Goal: Find specific page/section: Find specific page/section

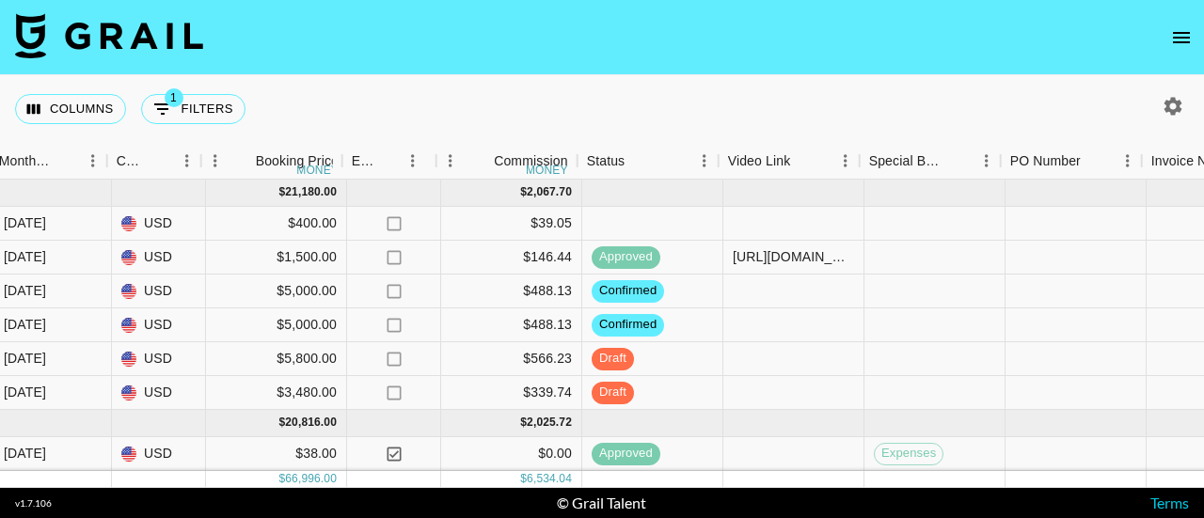
scroll to position [0, 1553]
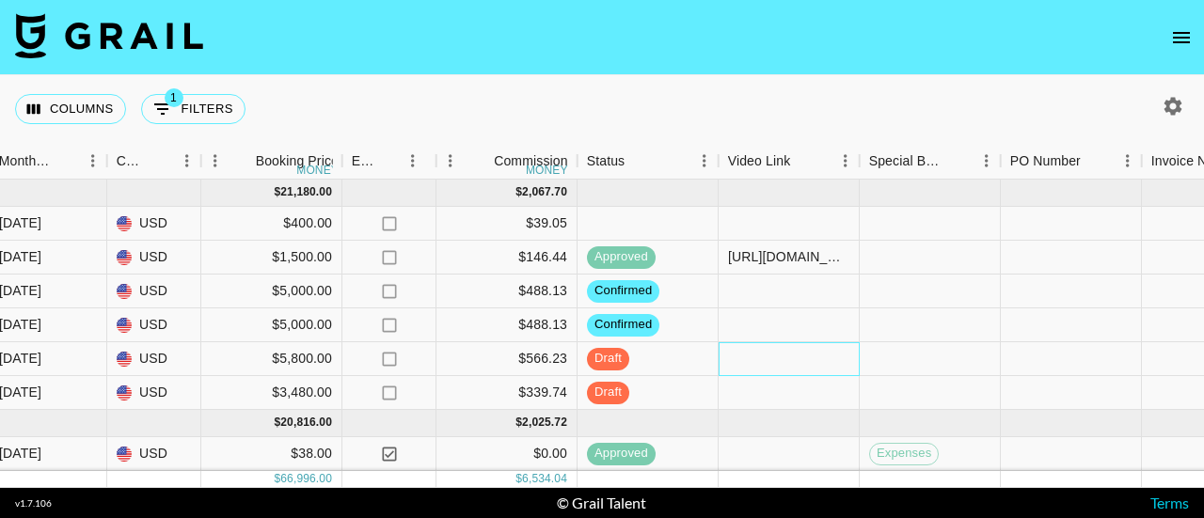
click at [783, 358] on div at bounding box center [789, 359] width 141 height 34
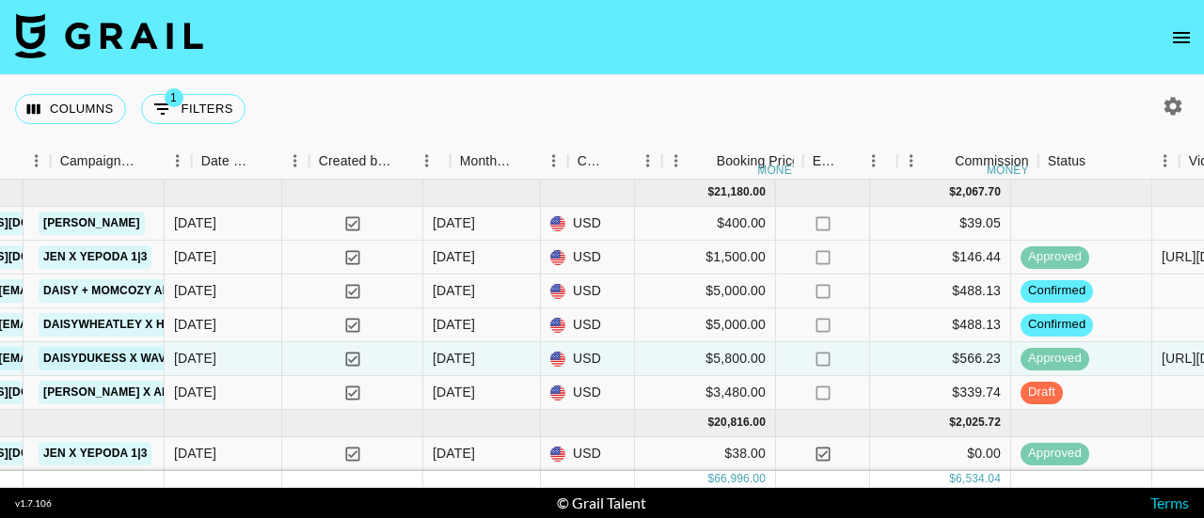
scroll to position [0, 1091]
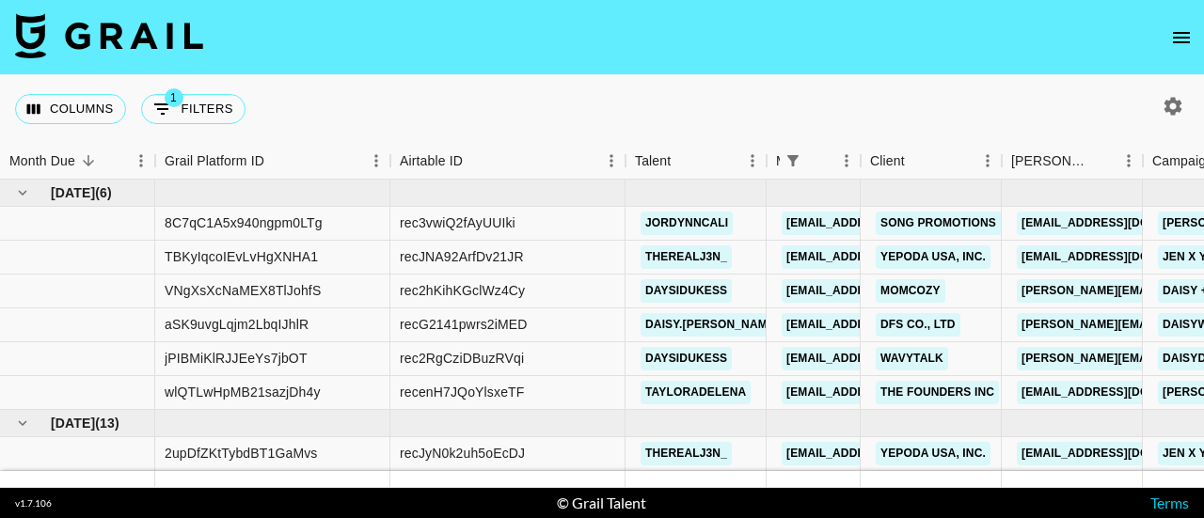
click at [1168, 40] on button "open drawer" at bounding box center [1182, 38] width 38 height 38
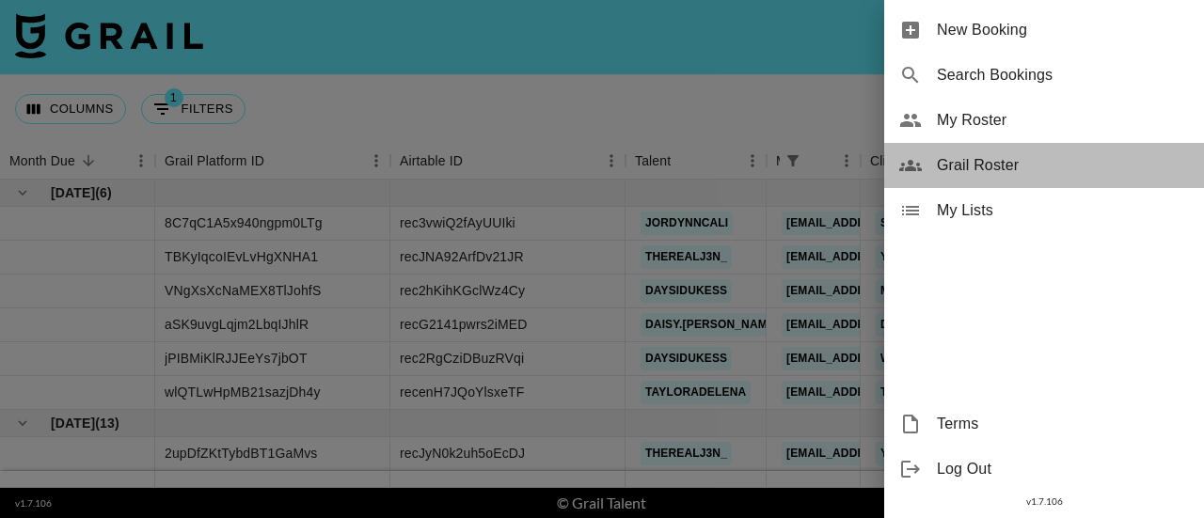
click at [972, 164] on span "Grail Roster" at bounding box center [1063, 165] width 252 height 23
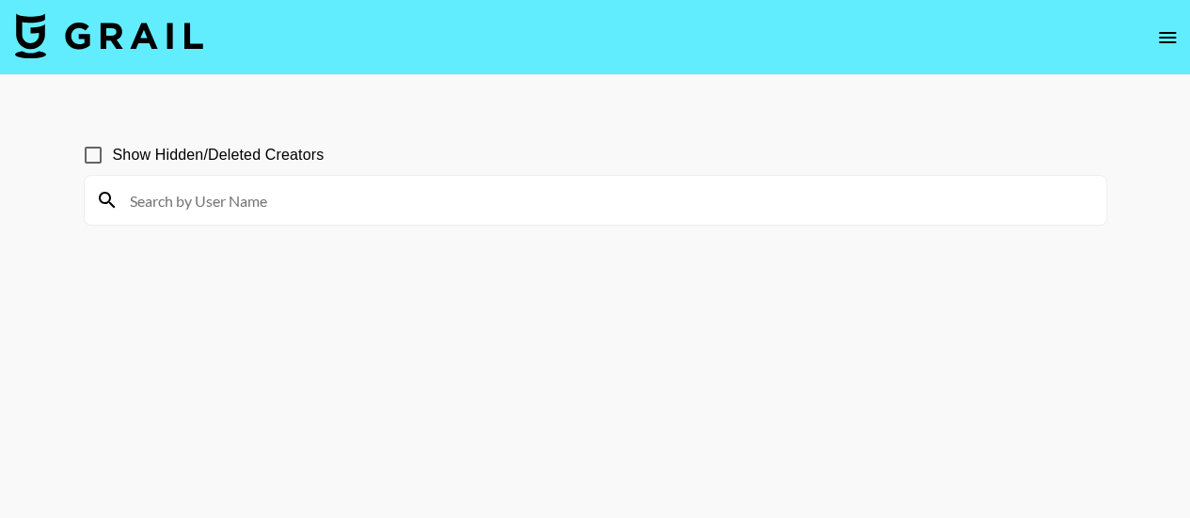
click at [704, 192] on input at bounding box center [607, 200] width 976 height 30
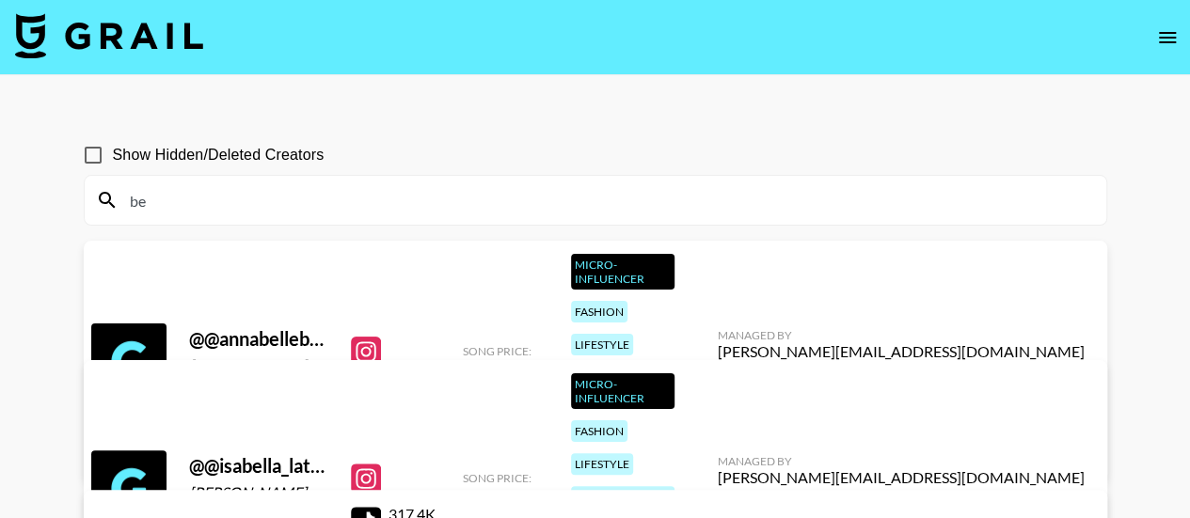
type input "b"
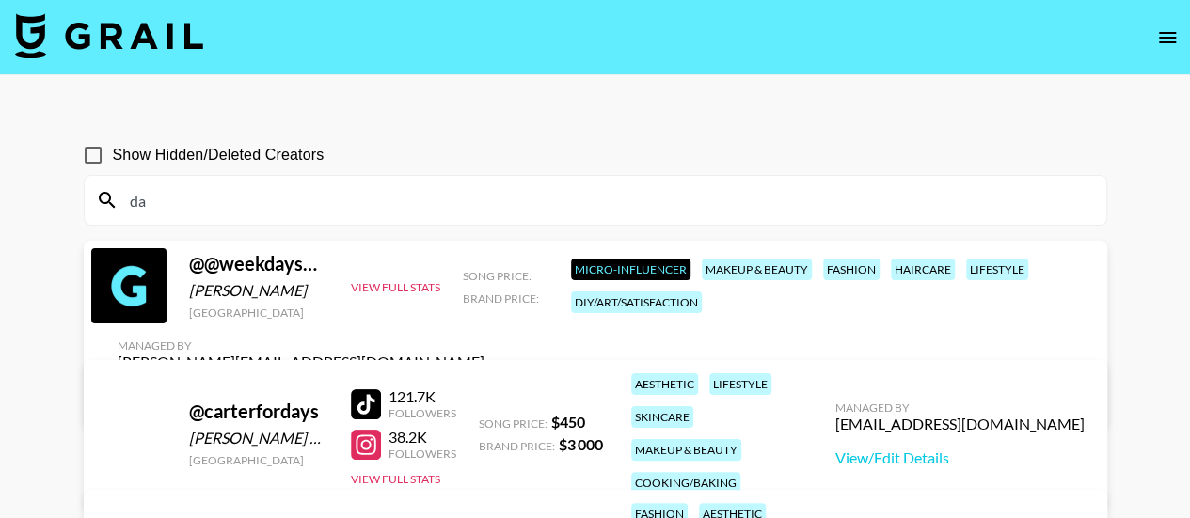
type input "d"
